Goal: Task Accomplishment & Management: Manage account settings

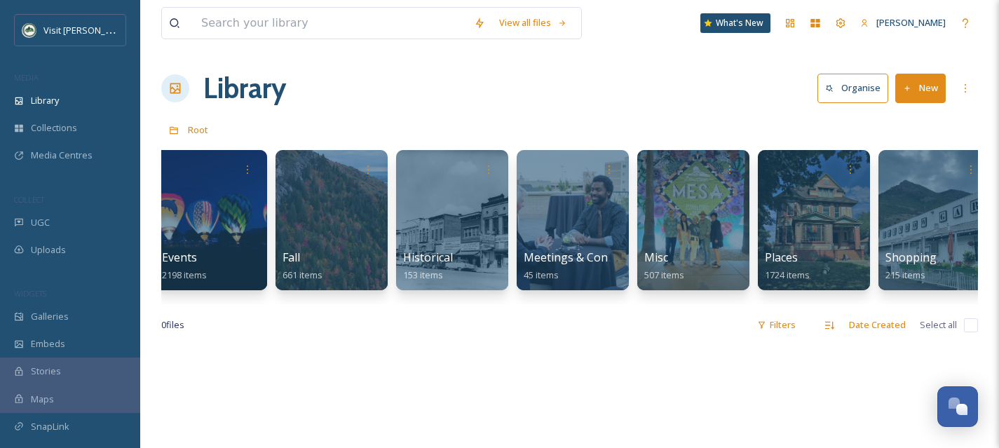
scroll to position [0, 325]
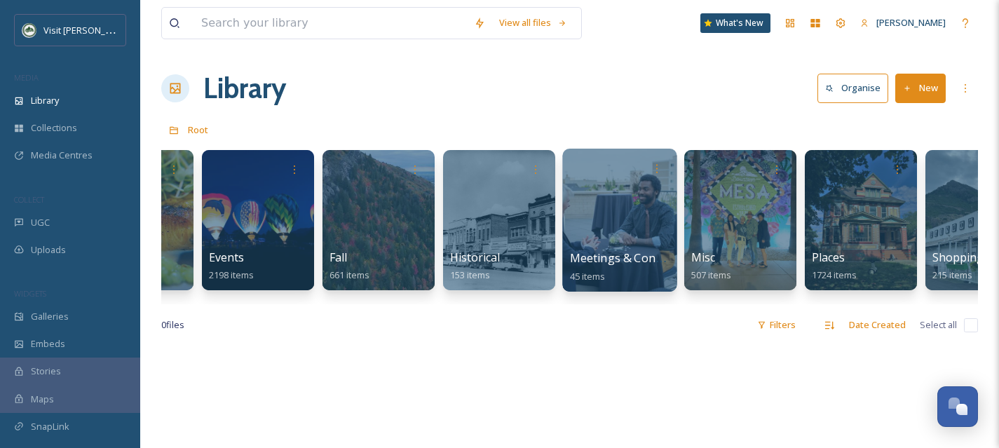
click at [601, 247] on div at bounding box center [619, 220] width 114 height 143
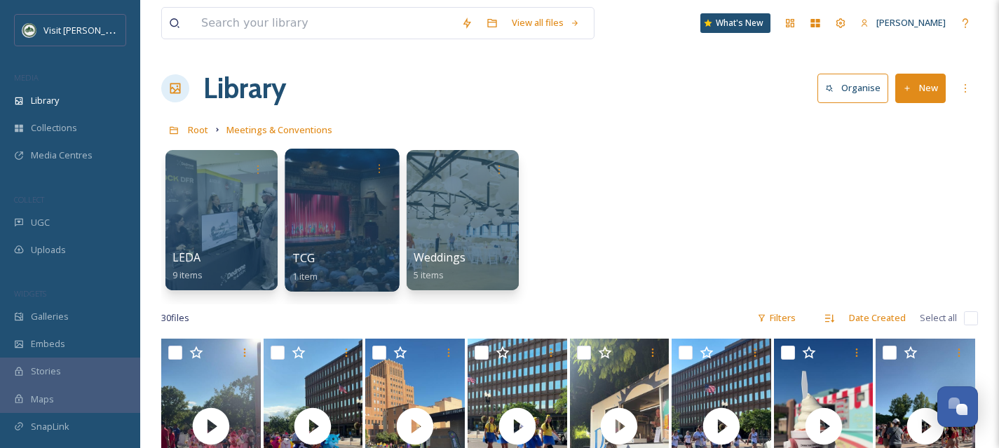
click at [365, 206] on div at bounding box center [342, 220] width 114 height 143
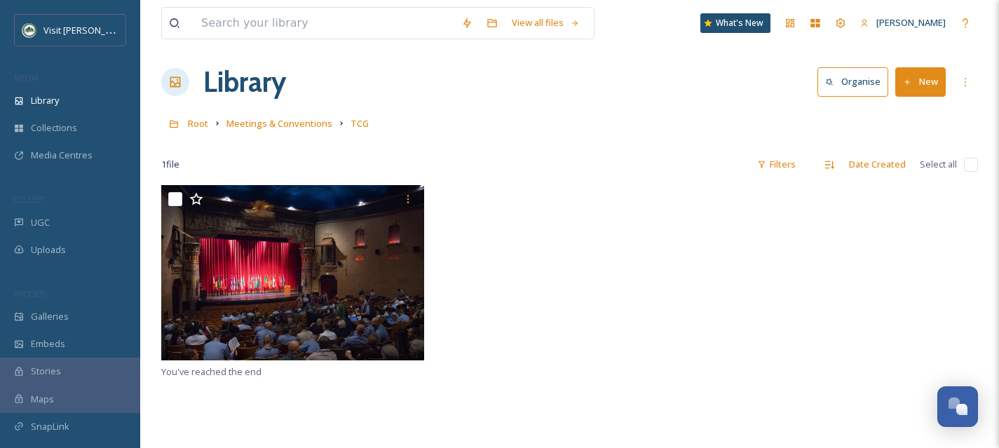
scroll to position [5, 0]
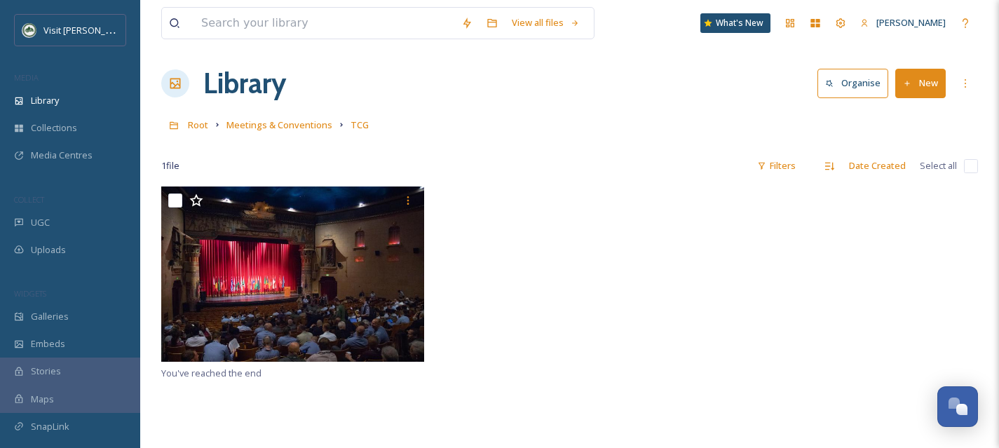
click at [283, 120] on span "Meetings & Conventions" at bounding box center [279, 124] width 106 height 13
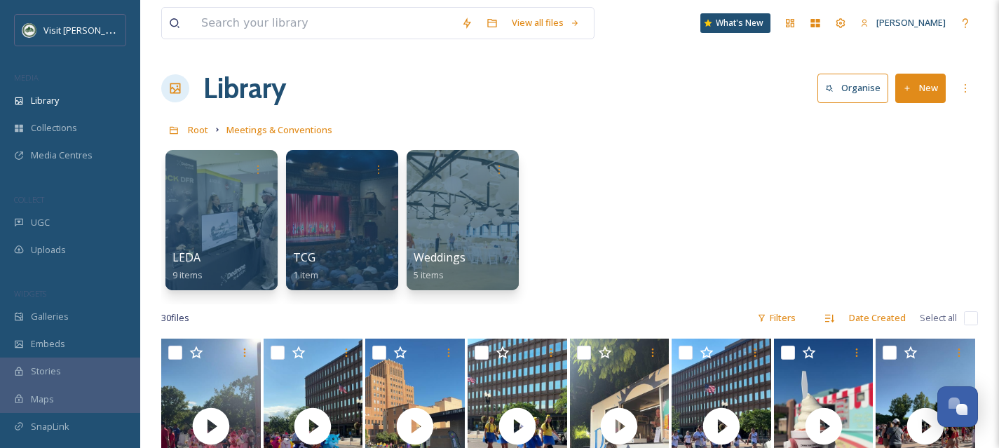
click at [929, 90] on button "New" at bounding box center [920, 88] width 50 height 29
click at [897, 182] on div "Folder" at bounding box center [905, 175] width 79 height 27
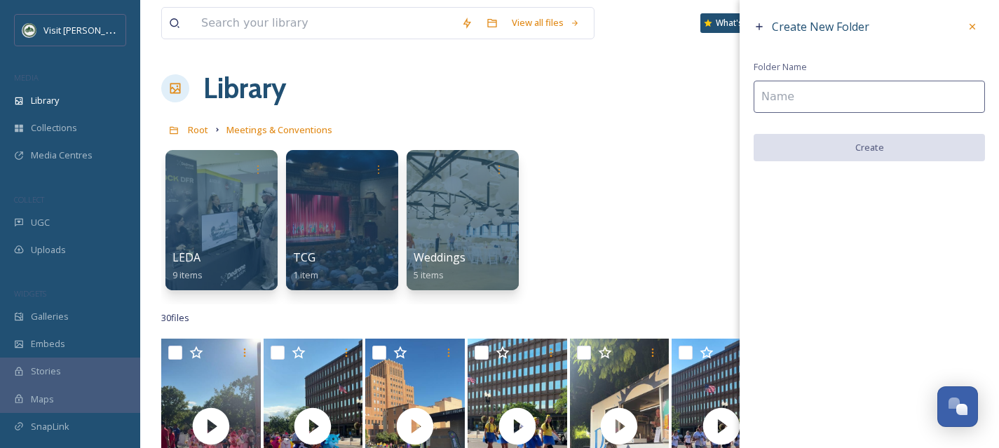
click at [770, 100] on input at bounding box center [869, 97] width 231 height 32
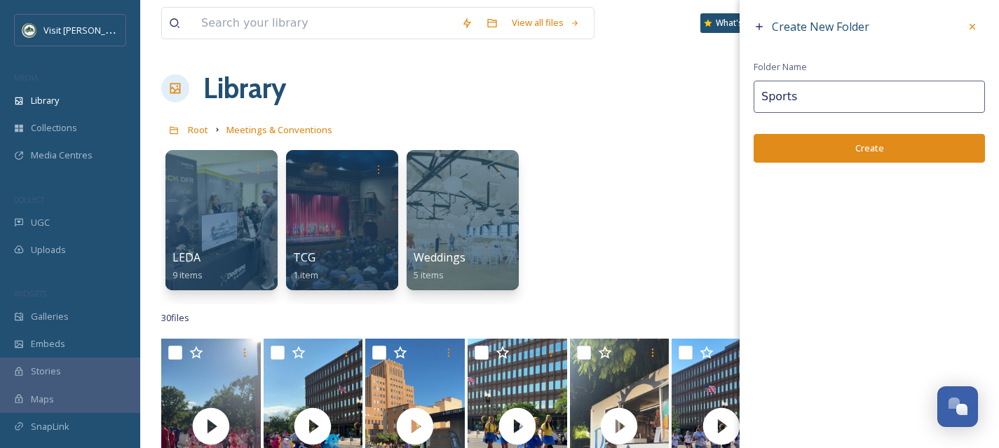
type input "Sports"
click at [835, 149] on button "Create" at bounding box center [869, 148] width 231 height 29
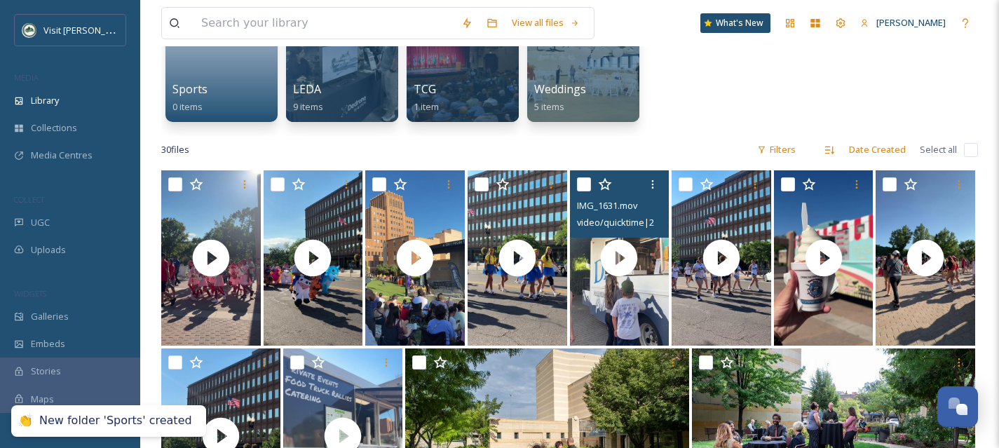
scroll to position [177, 0]
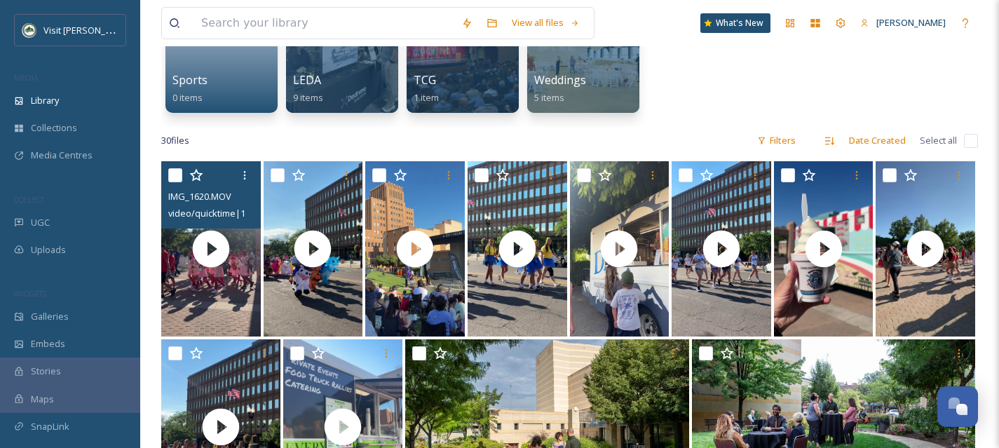
click at [181, 177] on input "checkbox" at bounding box center [175, 175] width 14 height 14
checkbox input "true"
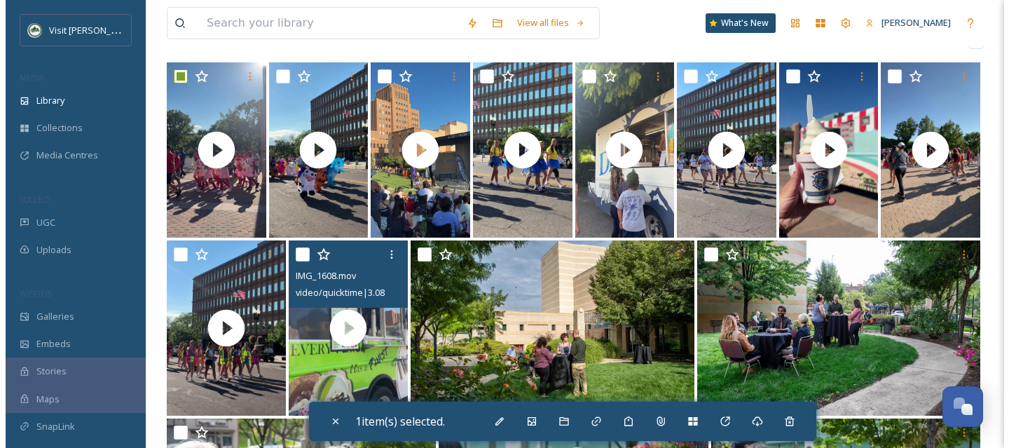
scroll to position [304, 0]
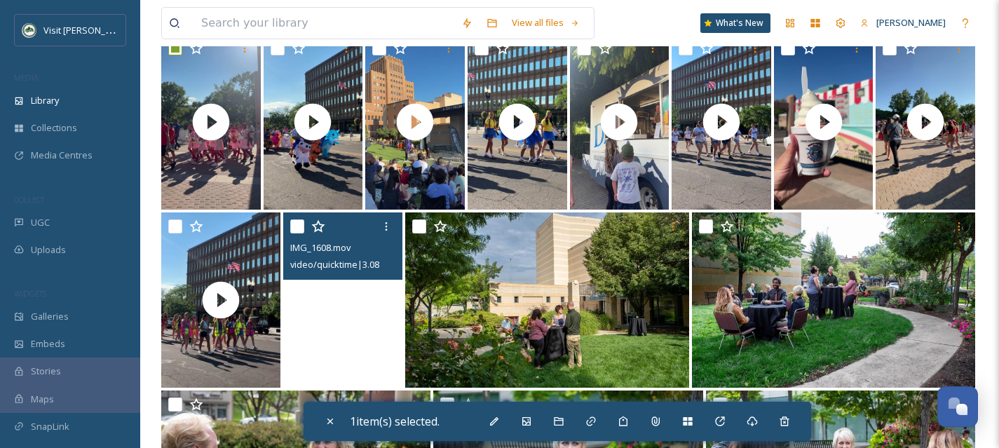
click at [369, 341] on video "IMG_1608.mov" at bounding box center [342, 299] width 119 height 175
checkbox input "true"
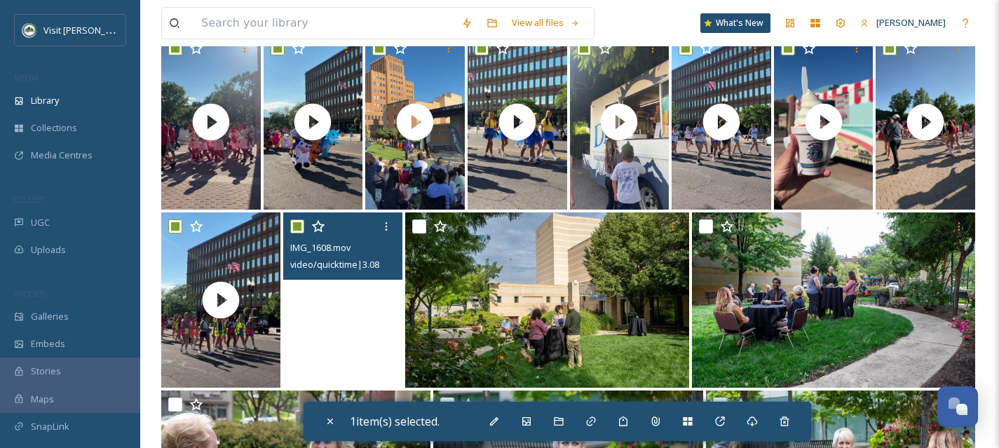
checkbox input "true"
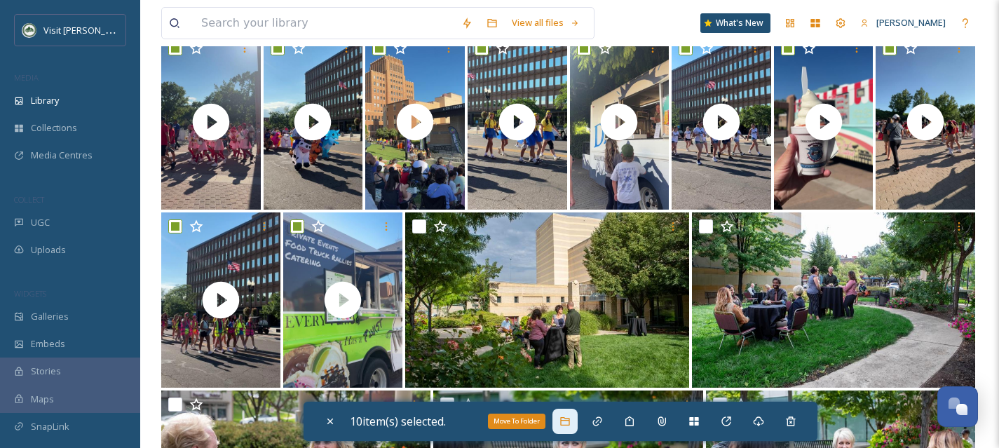
click at [561, 418] on div "Move To Folder" at bounding box center [564, 421] width 25 height 25
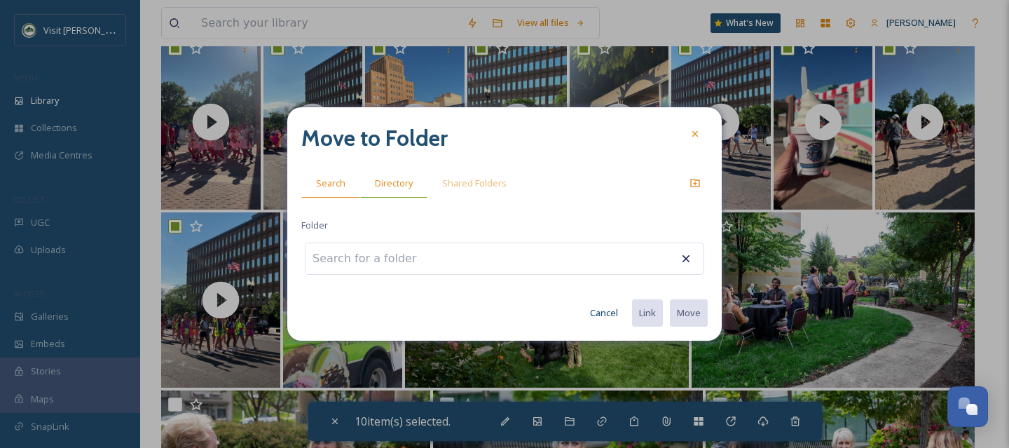
click at [397, 187] on span "Directory" at bounding box center [394, 183] width 38 height 13
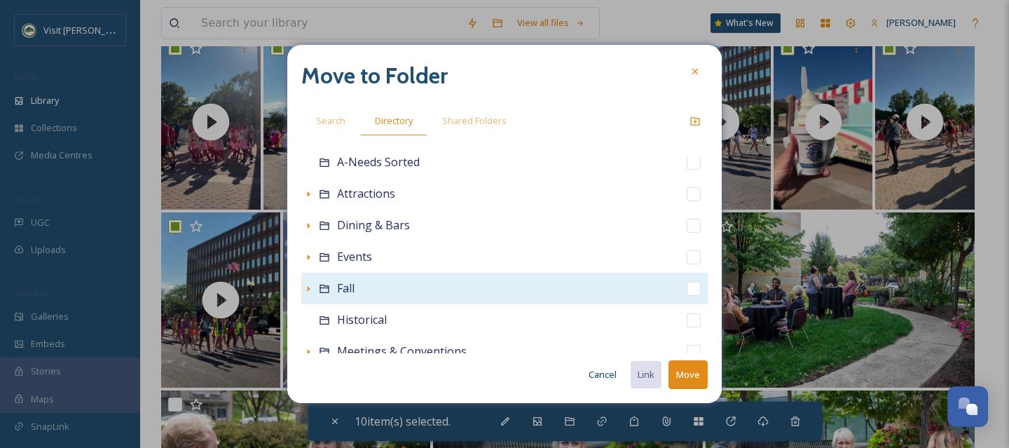
scroll to position [151, 0]
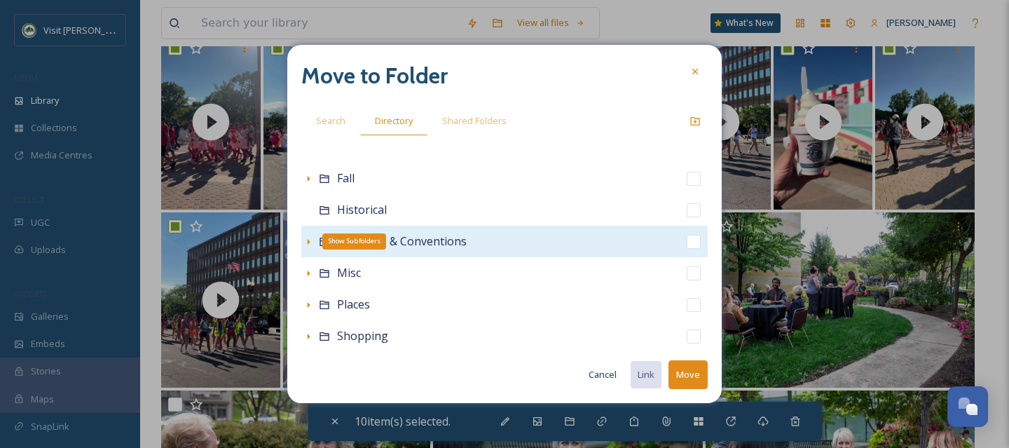
click at [310, 243] on icon at bounding box center [308, 241] width 11 height 11
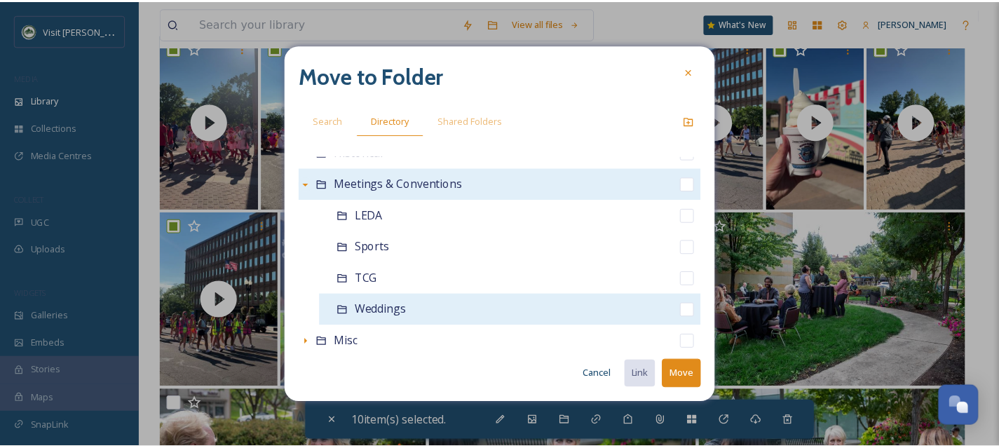
scroll to position [210, 0]
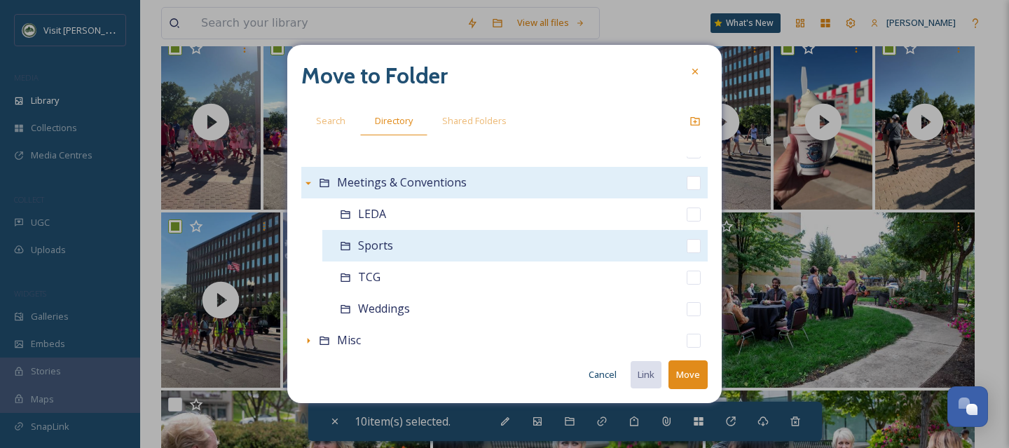
click at [687, 245] on input "checkbox" at bounding box center [694, 246] width 14 height 14
checkbox input "true"
checkbox input "false"
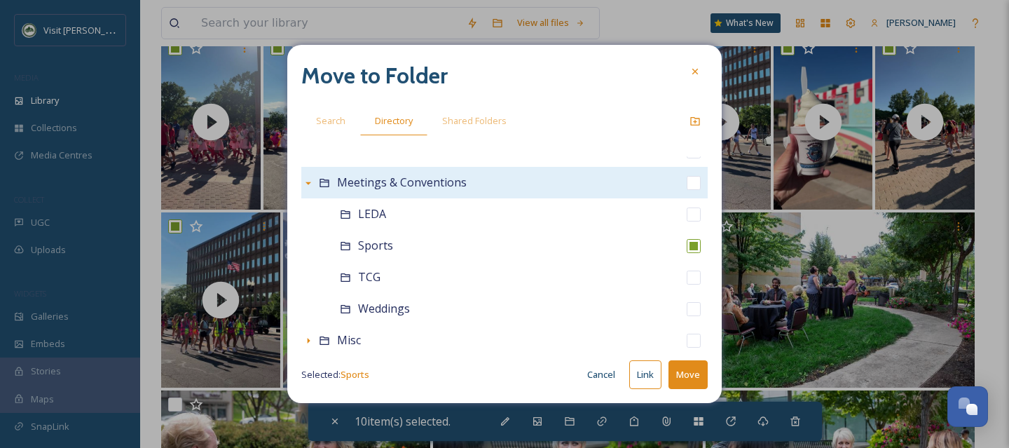
click at [697, 372] on button "Move" at bounding box center [688, 374] width 39 height 29
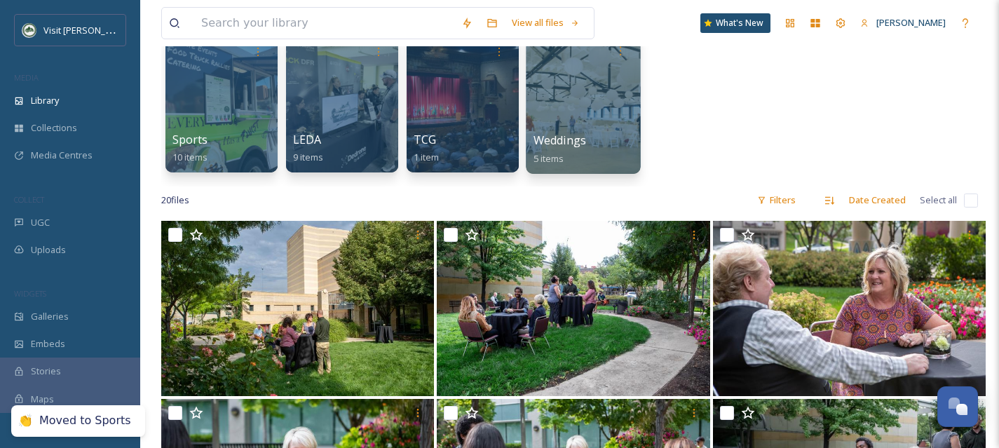
scroll to position [0, 0]
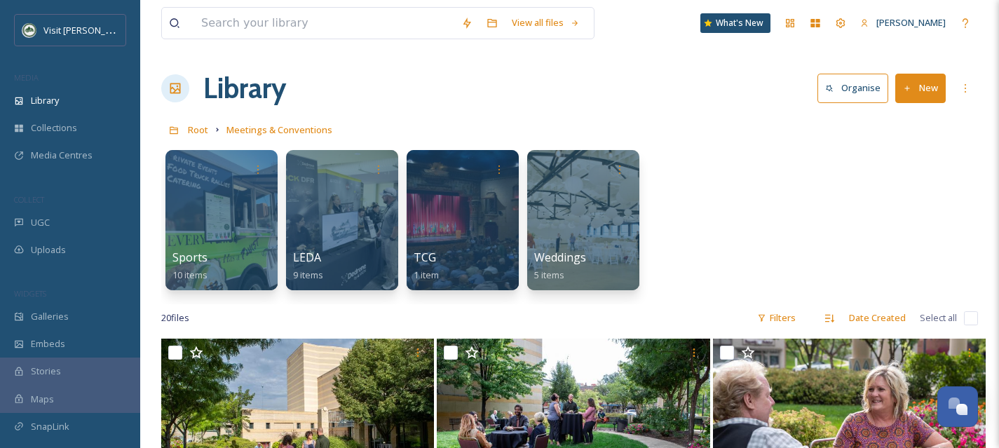
click at [751, 217] on div "Sports 10 items LEDA 9 items TCG 1 item Weddings 5 items" at bounding box center [569, 223] width 817 height 161
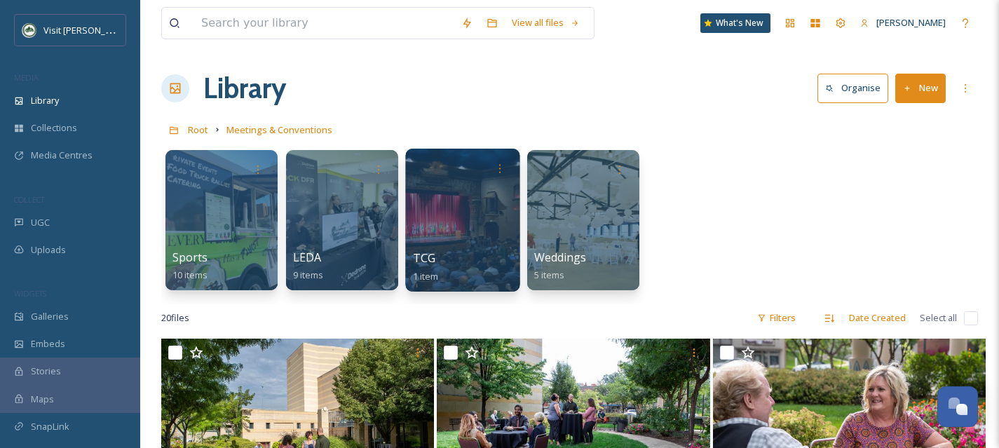
click at [468, 208] on div at bounding box center [462, 220] width 114 height 143
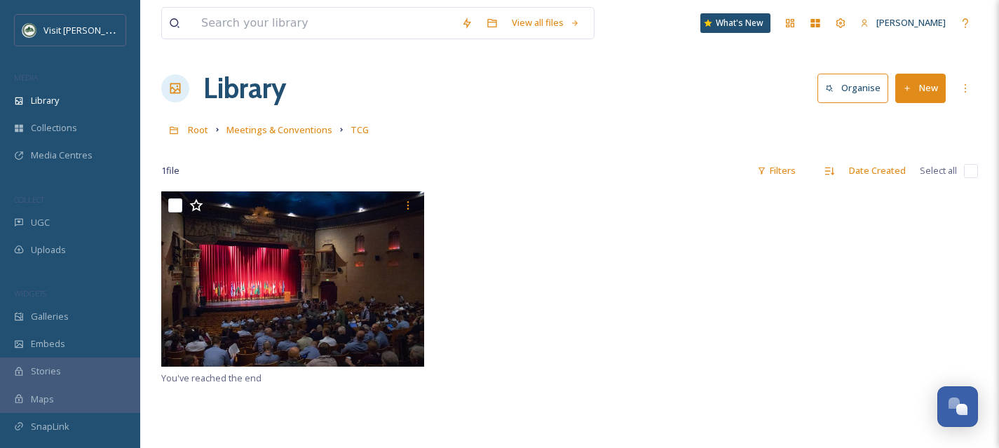
click at [936, 87] on button "New" at bounding box center [920, 88] width 50 height 29
click at [922, 115] on span "File Upload" at bounding box center [914, 120] width 46 height 13
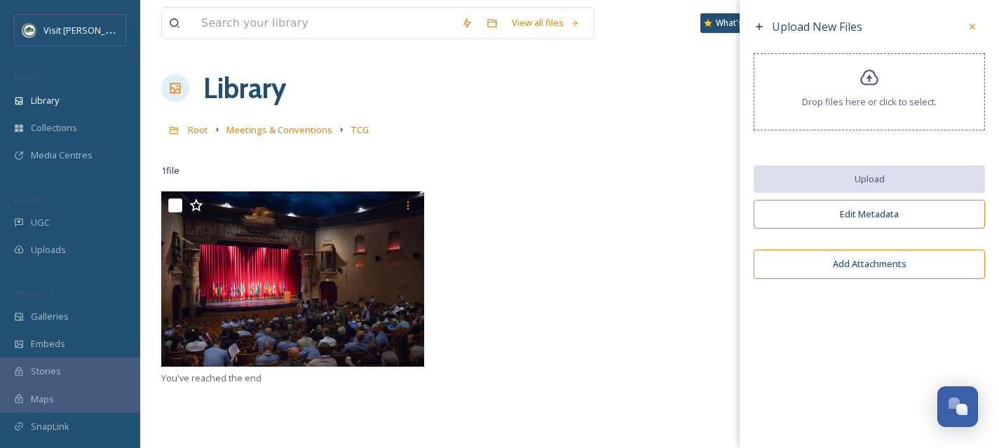
click at [864, 90] on div "Drop files here or click to select." at bounding box center [869, 91] width 231 height 77
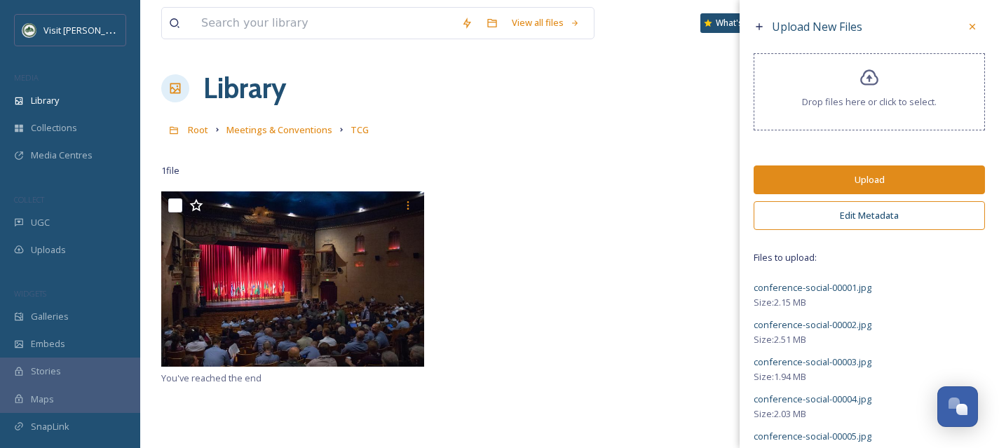
click at [889, 217] on button "Edit Metadata" at bounding box center [869, 215] width 231 height 29
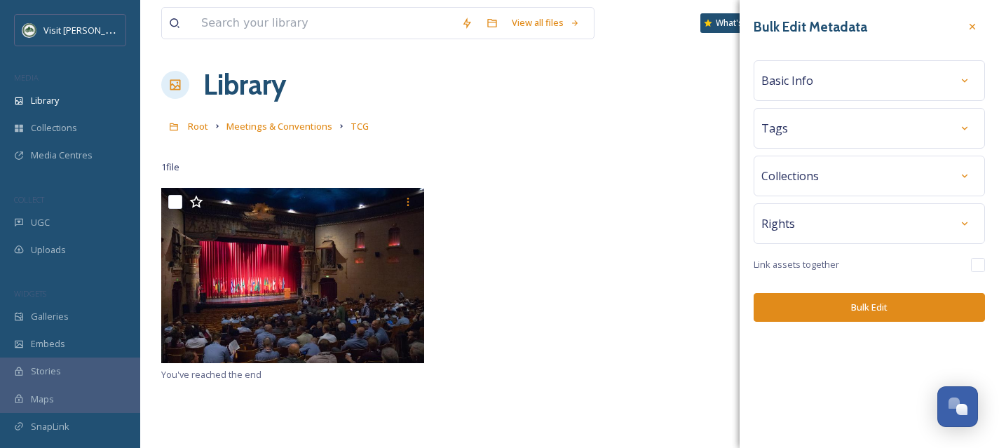
scroll to position [35, 0]
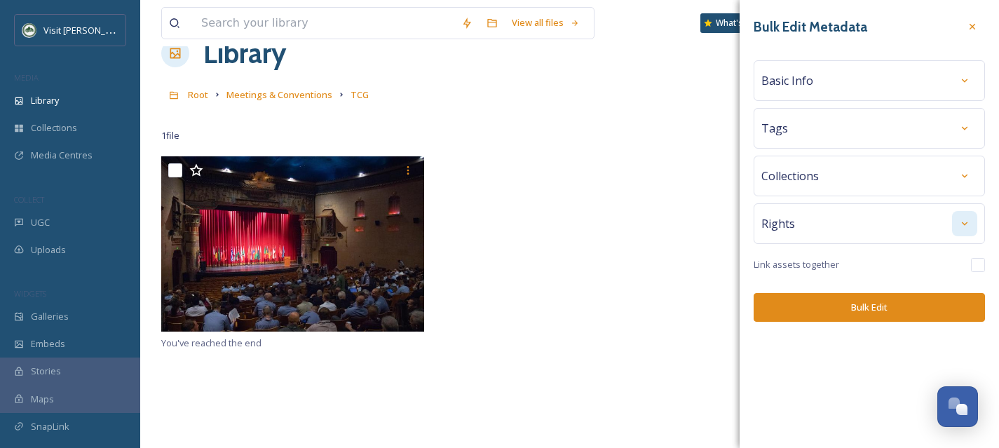
click at [962, 224] on icon at bounding box center [964, 223] width 11 height 11
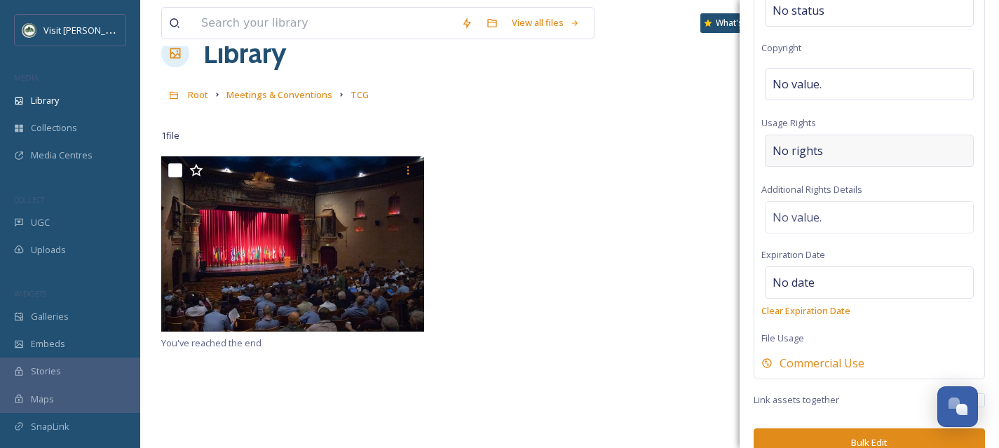
scroll to position [272, 0]
click at [809, 149] on span "No rights" at bounding box center [797, 151] width 50 height 17
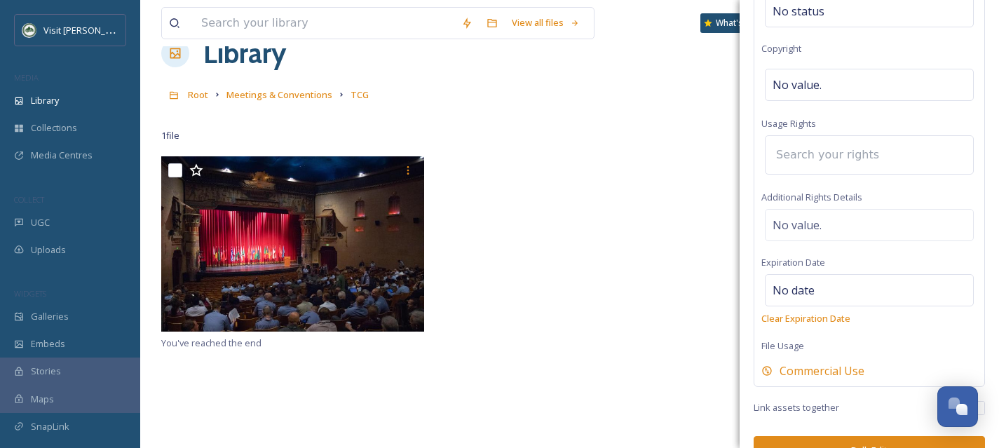
click at [809, 149] on input at bounding box center [846, 154] width 154 height 31
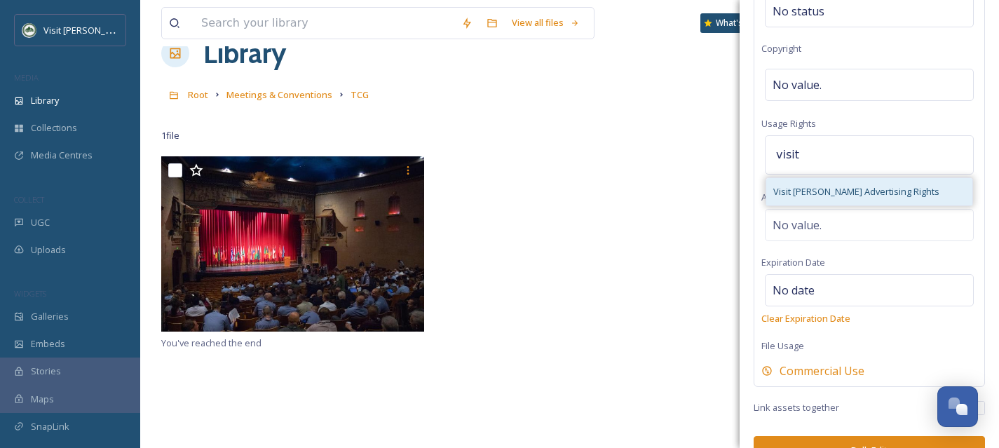
type input "visit"
click at [826, 196] on span "Visit [PERSON_NAME] Advertising Rights" at bounding box center [856, 191] width 166 height 13
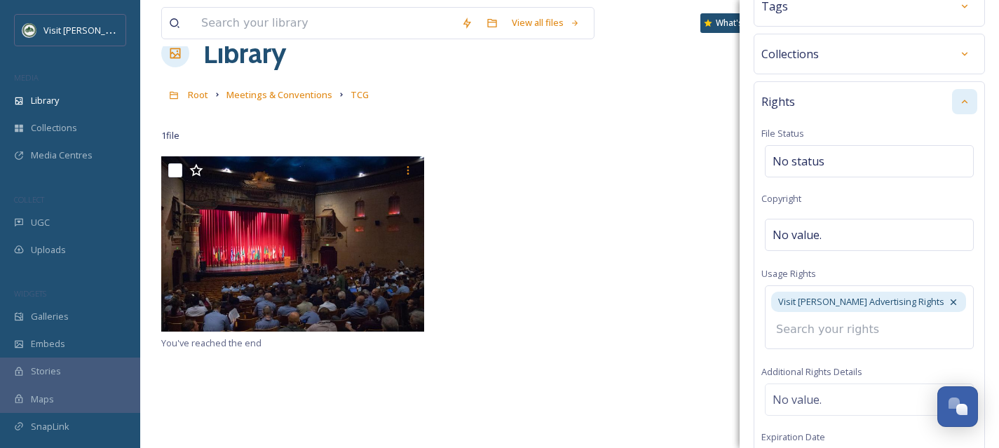
scroll to position [0, 0]
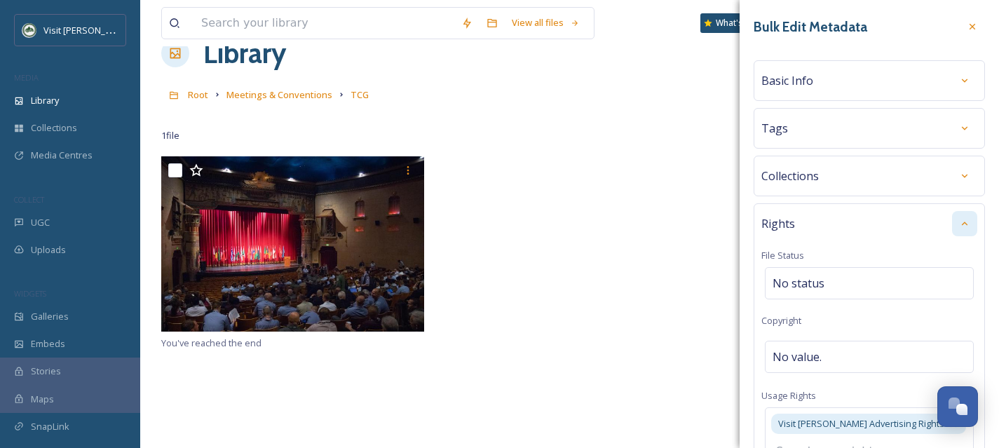
click at [937, 128] on div "Tags" at bounding box center [869, 128] width 216 height 25
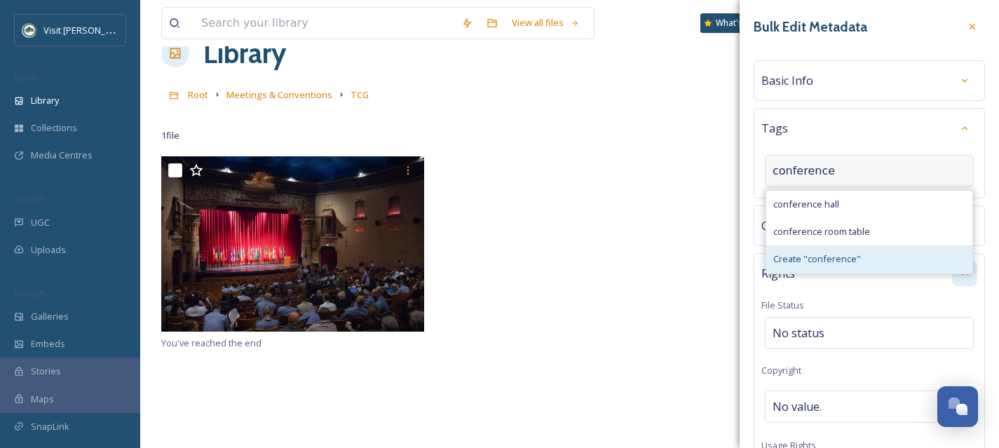
type input "conference"
click at [829, 264] on span "Create " conference "" at bounding box center [817, 258] width 88 height 13
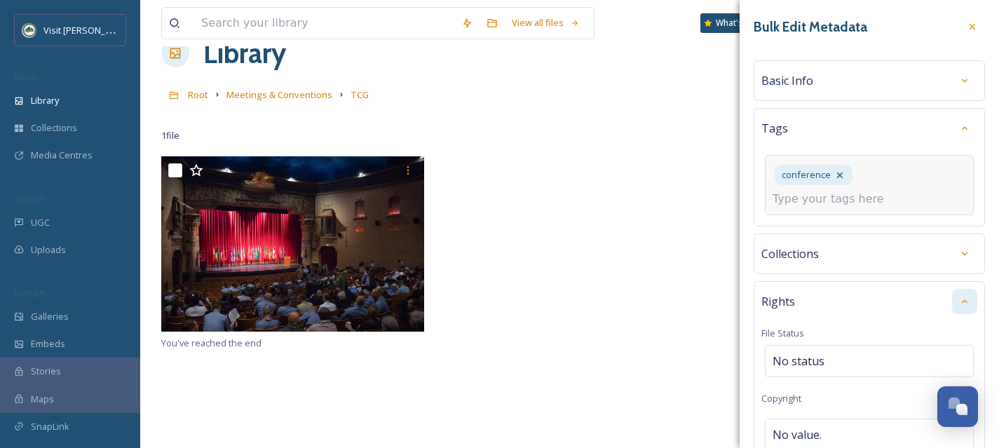
click at [814, 203] on input at bounding box center [842, 199] width 140 height 17
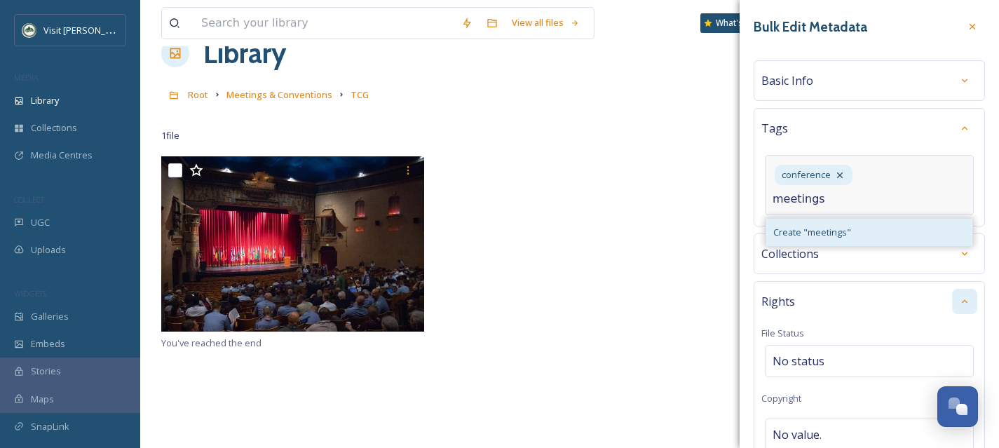
type input "meetings"
click at [818, 230] on span "Create " meetings "" at bounding box center [812, 232] width 78 height 13
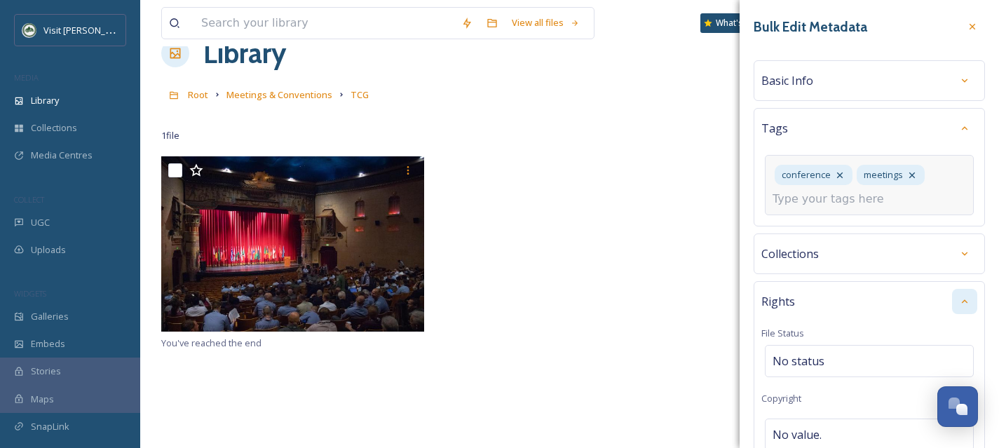
click at [824, 198] on input at bounding box center [842, 199] width 140 height 17
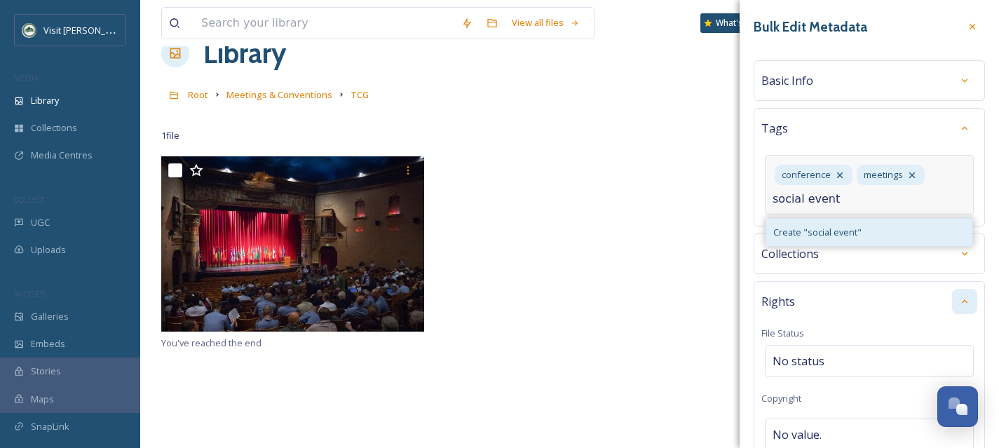
type input "social event"
click at [816, 226] on span "Create " social event "" at bounding box center [817, 232] width 88 height 13
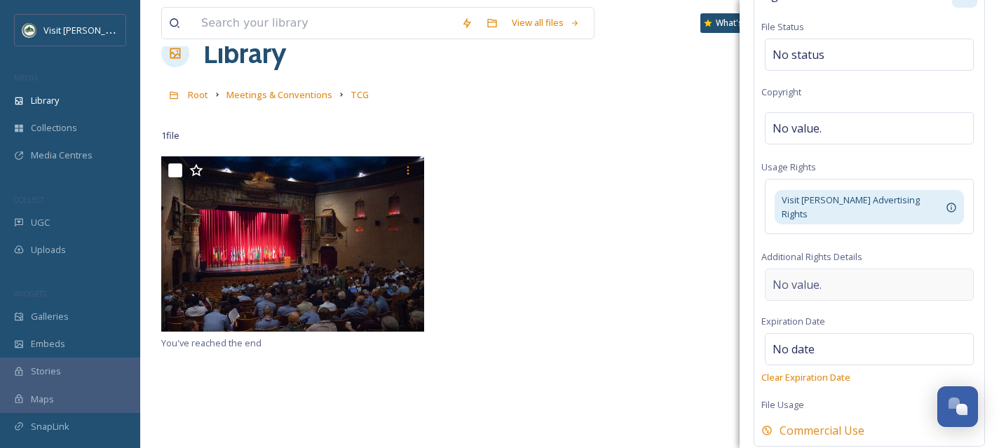
scroll to position [411, 0]
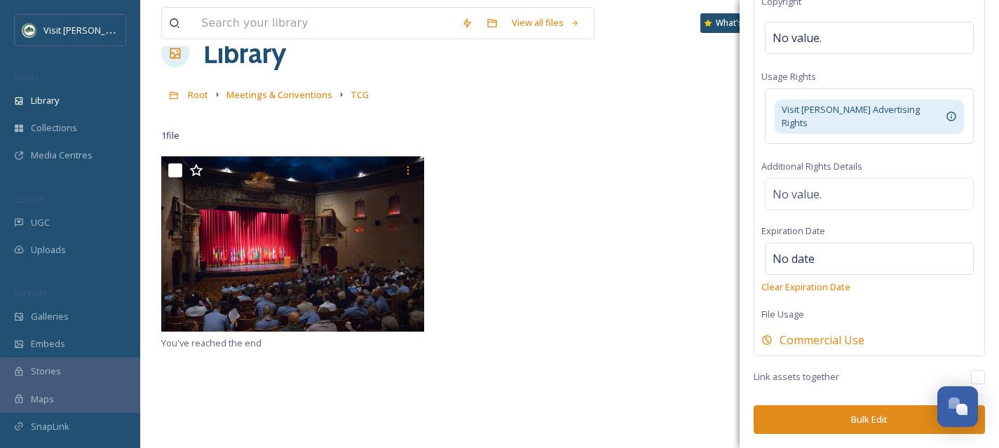
click at [866, 426] on button "Bulk Edit" at bounding box center [869, 419] width 231 height 29
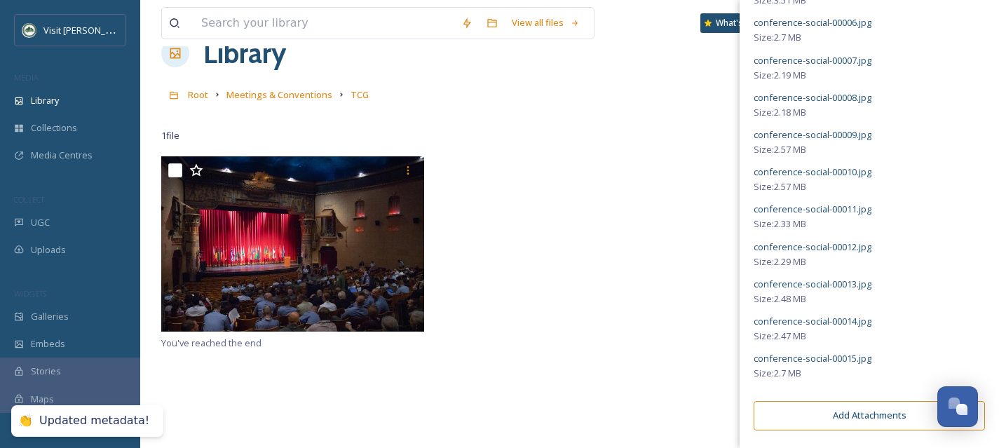
scroll to position [0, 0]
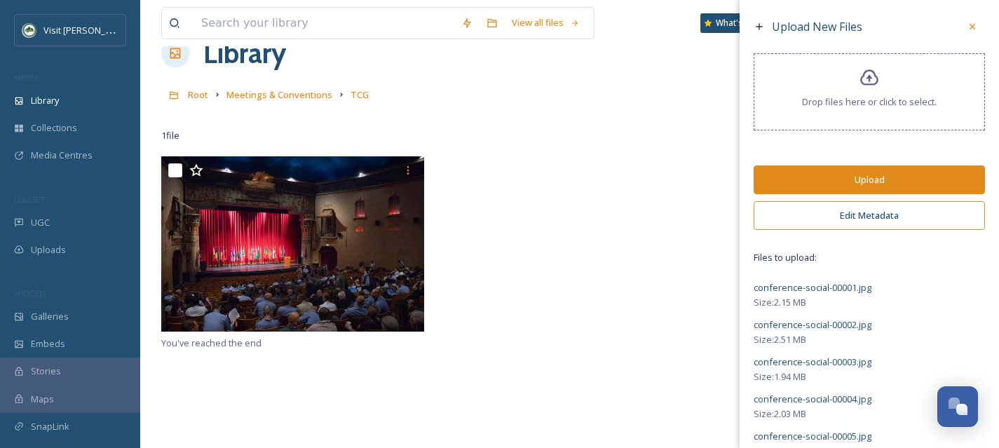
click at [870, 177] on button "Upload" at bounding box center [869, 179] width 231 height 29
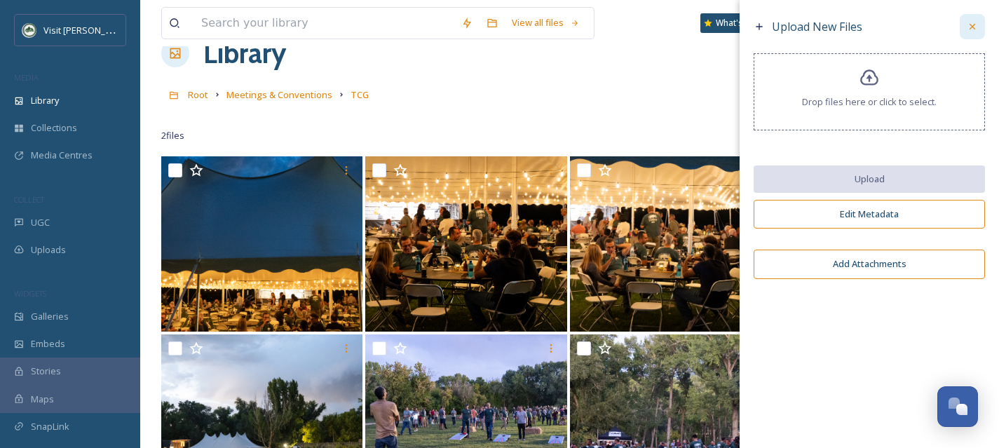
click at [972, 33] on div at bounding box center [972, 26] width 25 height 25
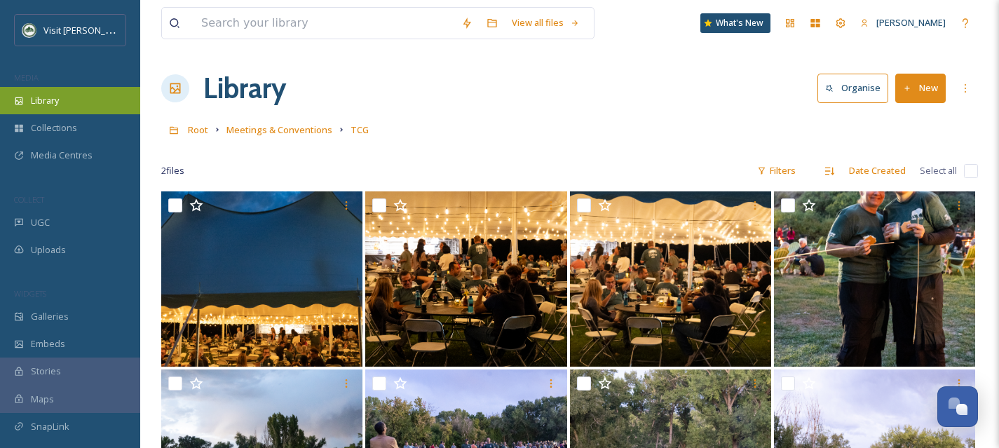
click at [50, 97] on span "Library" at bounding box center [45, 100] width 28 height 13
